Goal: Task Accomplishment & Management: Manage account settings

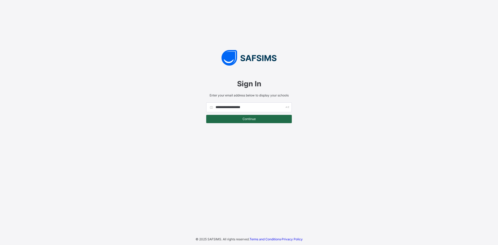
type input "**********"
click at [254, 121] on span "Continue" at bounding box center [249, 119] width 78 height 4
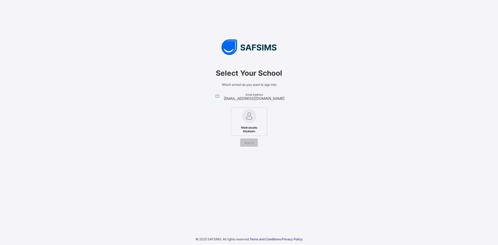
click at [248, 131] on span "Madrassatu Alsalaam" at bounding box center [249, 130] width 32 height 10
click at [245, 144] on span "Sign In" at bounding box center [249, 143] width 10 height 4
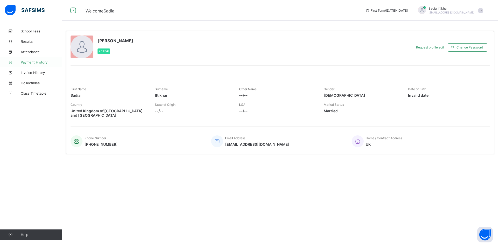
click at [28, 61] on span "Payment History" at bounding box center [42, 62] width 42 height 4
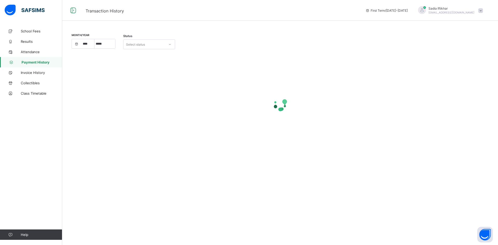
select select "****"
select select "*"
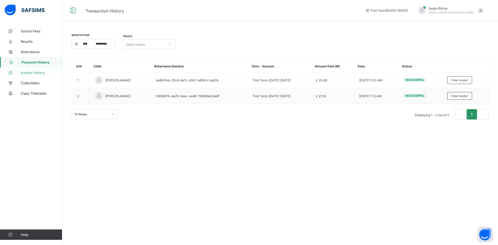
click at [43, 74] on span "Invoice History" at bounding box center [42, 73] width 42 height 4
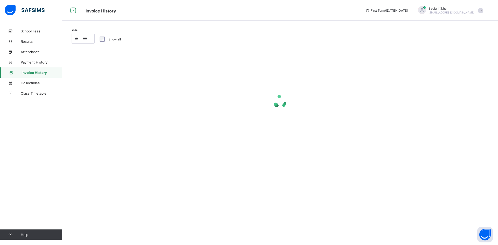
select select "****"
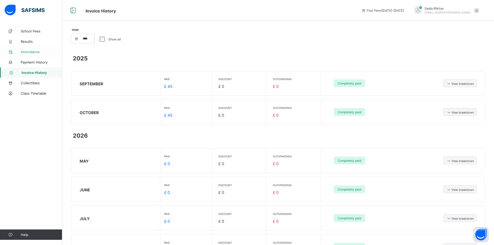
click at [30, 53] on span "Attendance" at bounding box center [42, 52] width 42 height 4
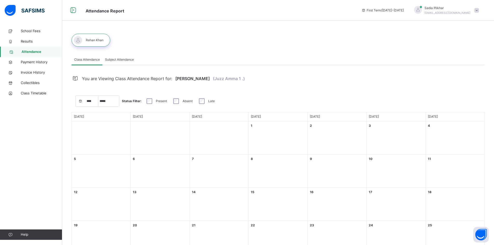
select select "****"
select select "*"
click at [24, 38] on link "Results" at bounding box center [31, 41] width 62 height 10
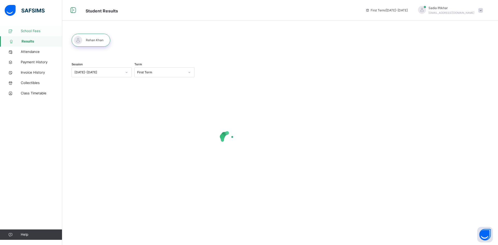
click at [29, 29] on span "School Fees" at bounding box center [42, 31] width 42 height 5
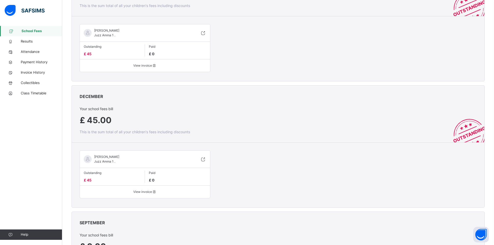
scroll to position [517, 0]
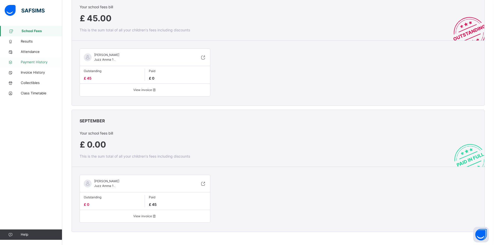
click at [35, 63] on span "Payment History" at bounding box center [42, 62] width 42 height 5
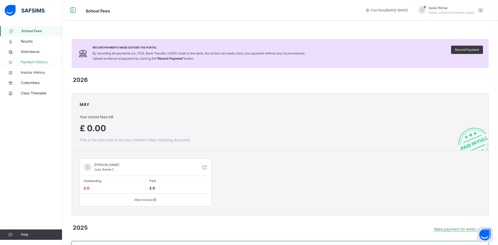
select select "****"
select select "*"
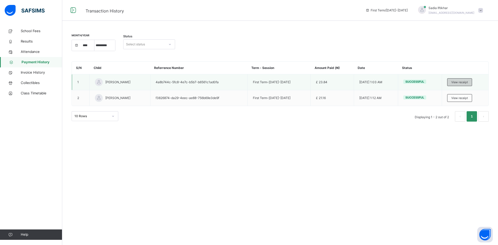
click at [464, 83] on span "View receipt" at bounding box center [459, 82] width 17 height 4
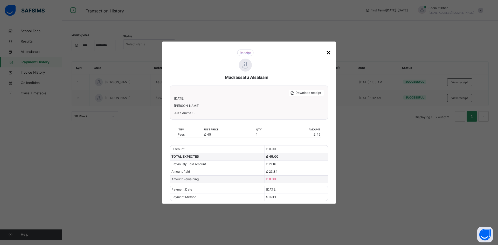
click at [329, 53] on div "×" at bounding box center [328, 52] width 5 height 11
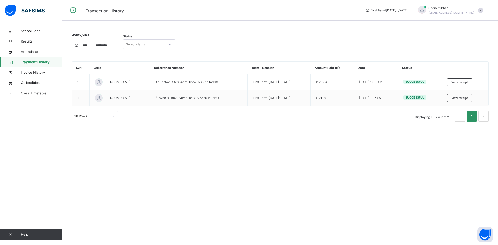
click at [144, 44] on div "Select status" at bounding box center [135, 44] width 19 height 10
click at [133, 59] on div "All" at bounding box center [149, 56] width 51 height 9
click at [30, 61] on span "Payment History" at bounding box center [42, 62] width 41 height 5
click at [26, 73] on span "Invoice History" at bounding box center [42, 72] width 42 height 5
select select "****"
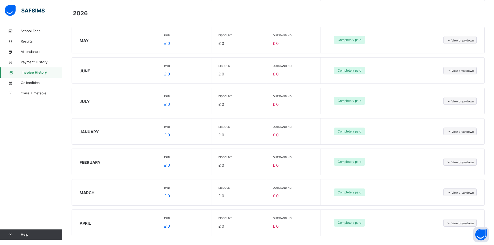
scroll to position [134, 0]
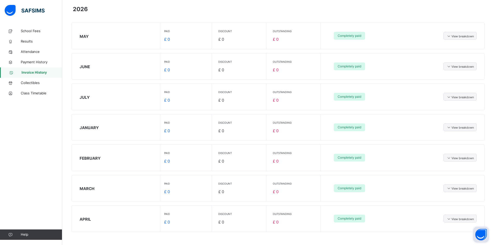
click at [484, 236] on button "Open asap" at bounding box center [482, 235] width 16 height 16
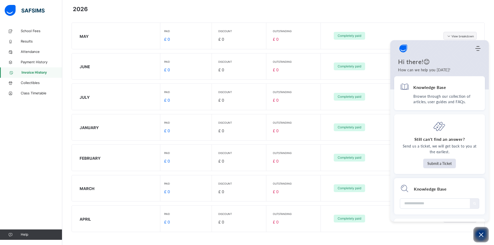
click at [410, 27] on div "MAY Paid £ 0 Discount £ 0 Outstanding £ 0 Completely paid View breakdown" at bounding box center [278, 36] width 413 height 26
click at [482, 234] on icon "Open asap" at bounding box center [481, 235] width 6 height 6
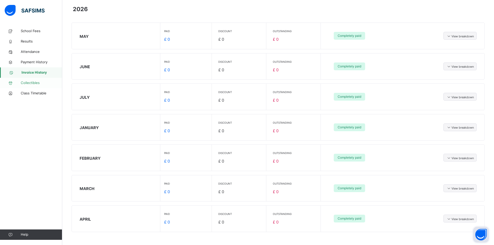
click at [32, 81] on span "Collectibles" at bounding box center [42, 82] width 42 height 5
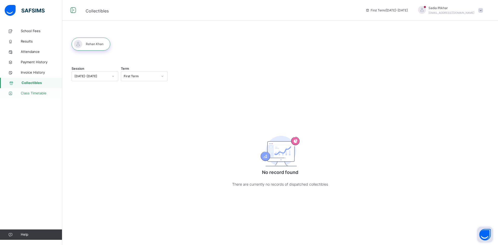
click at [31, 95] on span "Class Timetable" at bounding box center [42, 93] width 42 height 5
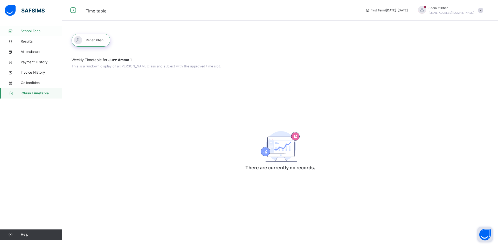
click at [32, 34] on link "School Fees" at bounding box center [31, 31] width 62 height 10
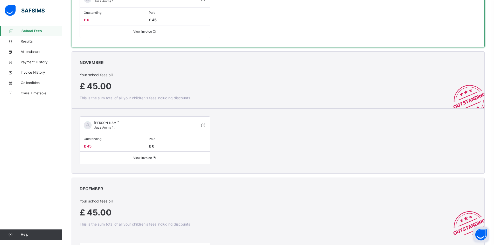
scroll to position [259, 0]
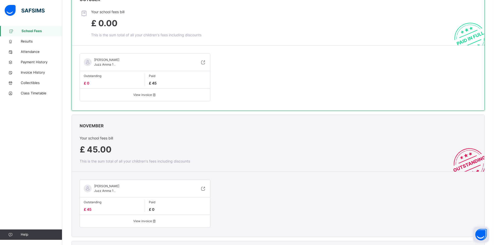
click at [95, 150] on span "£ 45.00" at bounding box center [96, 150] width 32 height 10
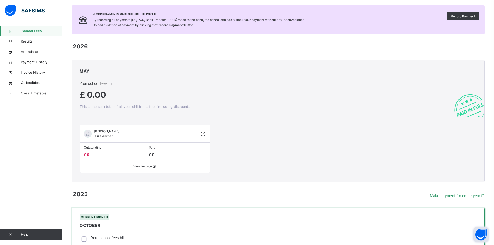
scroll to position [0, 0]
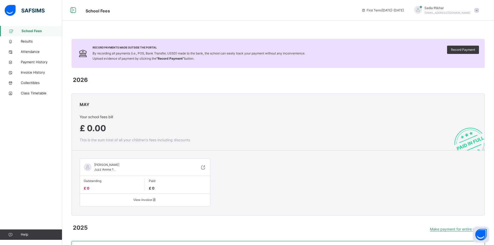
click at [479, 11] on span at bounding box center [477, 10] width 5 height 5
click at [461, 44] on span "Profile" at bounding box center [462, 43] width 34 height 7
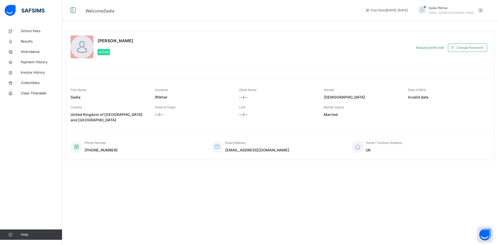
click at [483, 10] on div "[PERSON_NAME] [PERSON_NAME][EMAIL_ADDRESS][DOMAIN_NAME]" at bounding box center [449, 10] width 73 height 9
click at [32, 28] on link "School Fees" at bounding box center [31, 31] width 62 height 10
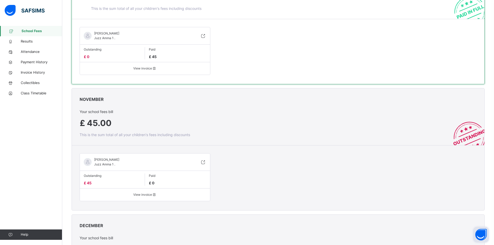
scroll to position [285, 0]
click at [142, 196] on span "View invoice" at bounding box center [145, 195] width 122 height 5
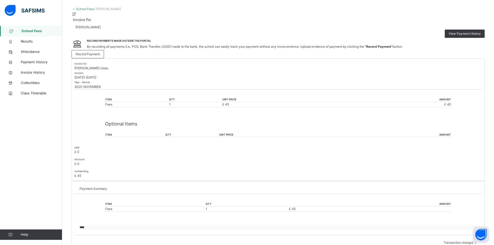
scroll to position [54, 0]
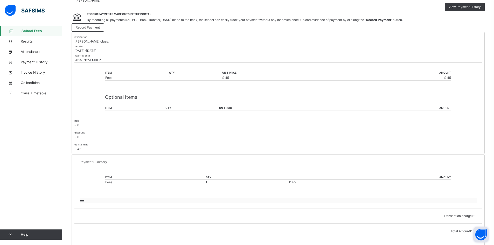
click at [35, 64] on span "Payment History" at bounding box center [42, 62] width 42 height 5
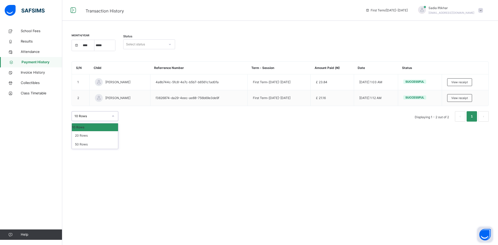
click at [110, 117] on div at bounding box center [113, 116] width 9 height 8
click at [396, 154] on div "month/year **** **** **** ***** ********* ******* ******** ******** Status Sele…" at bounding box center [280, 122] width 436 height 245
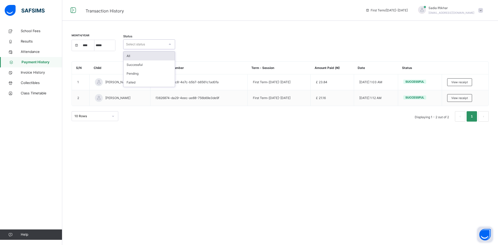
click at [161, 46] on div "Select status" at bounding box center [145, 44] width 42 height 8
click at [480, 8] on span at bounding box center [480, 10] width 5 height 5
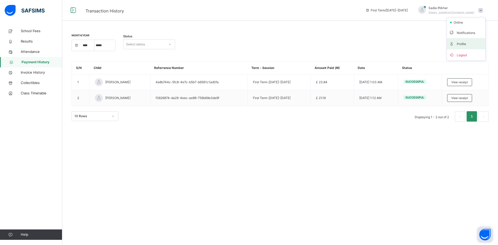
click at [462, 47] on li "Profile" at bounding box center [466, 43] width 38 height 11
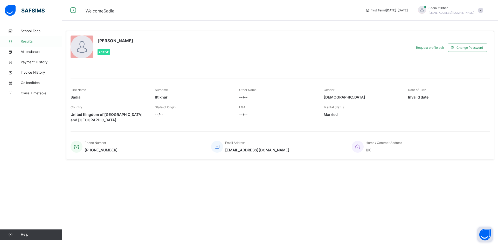
click at [19, 41] on icon at bounding box center [10, 42] width 21 height 4
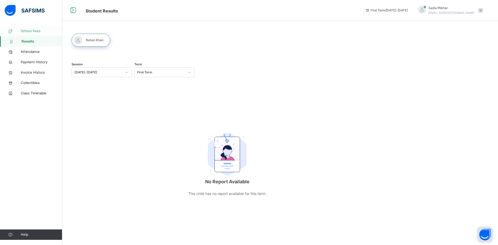
click at [30, 31] on span "School Fees" at bounding box center [42, 31] width 42 height 5
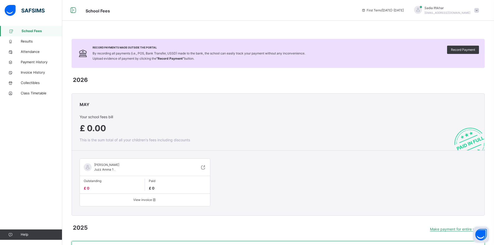
click at [32, 10] on img at bounding box center [25, 10] width 40 height 11
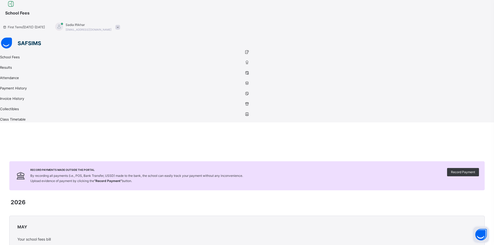
click at [2, 38] on img at bounding box center [21, 43] width 40 height 11
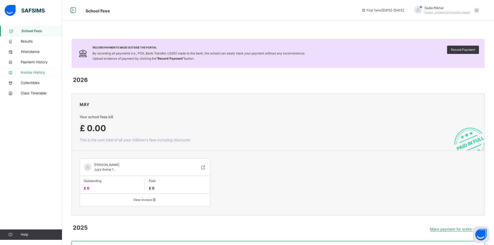
click at [35, 73] on span "Invoice History" at bounding box center [42, 72] width 42 height 5
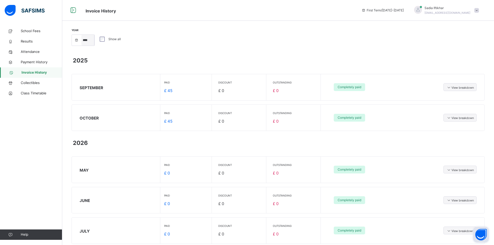
click at [90, 40] on select "**** **** ****" at bounding box center [87, 40] width 13 height 11
click at [81, 35] on select "**** **** ****" at bounding box center [87, 40] width 13 height 11
click at [110, 39] on label "Show all" at bounding box center [114, 39] width 12 height 5
click at [39, 64] on span "Payment History" at bounding box center [42, 62] width 42 height 5
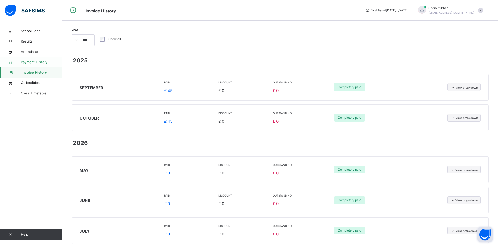
select select "****"
select select "*"
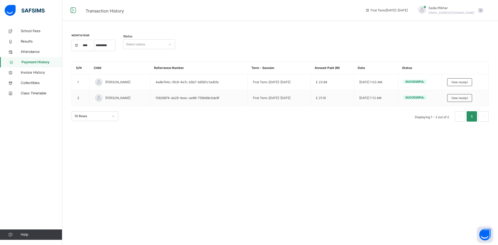
click at [171, 46] on icon at bounding box center [169, 44] width 3 height 5
click at [171, 46] on div at bounding box center [170, 44] width 9 height 8
click at [75, 11] on icon at bounding box center [73, 10] width 9 height 9
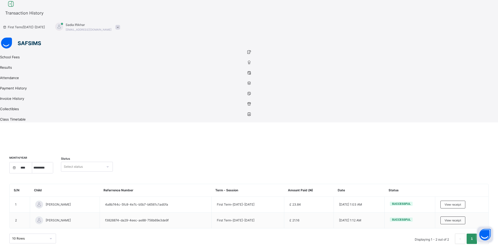
click at [120, 25] on span at bounding box center [117, 27] width 5 height 5
click at [120, 68] on span "Logout" at bounding box center [103, 71] width 34 height 7
